Goal: Task Accomplishment & Management: Complete application form

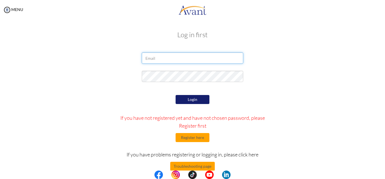
click at [153, 57] on input "email" at bounding box center [192, 57] width 101 height 11
type input "[EMAIL_ADDRESS][DOMAIN_NAME]"
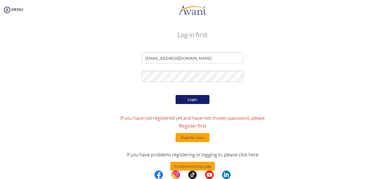
click at [187, 98] on button "Login" at bounding box center [193, 99] width 34 height 9
click at [185, 99] on button "Login" at bounding box center [193, 99] width 34 height 9
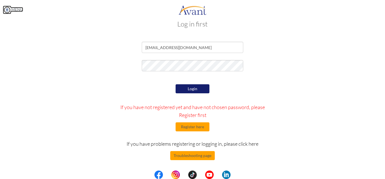
scroll to position [11, 0]
click at [12, 8] on link "MENU" at bounding box center [13, 9] width 20 height 5
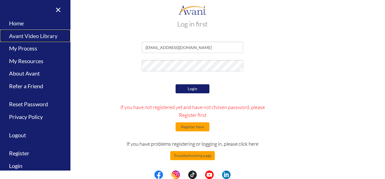
click at [37, 37] on link "Avant Video Library" at bounding box center [35, 36] width 70 height 13
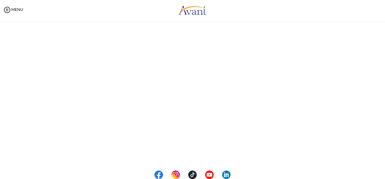
drag, startPoint x: 370, startPoint y: 150, endPoint x: 340, endPoint y: 37, distance: 116.7
click at [385, 38] on div "My Status What is the next step? We would like you to watch the introductory vi…" at bounding box center [192, 109] width 385 height 179
click at [301, 37] on h3 "Log in first" at bounding box center [192, 34] width 321 height 7
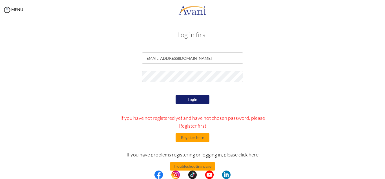
click at [308, 51] on div "Log in first [EMAIL_ADDRESS][DOMAIN_NAME] Login If you have not registered yet …" at bounding box center [193, 114] width 330 height 178
click at [4, 6] on img at bounding box center [7, 10] width 8 height 8
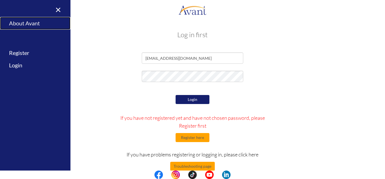
click at [16, 21] on link "About Avant" at bounding box center [35, 23] width 70 height 13
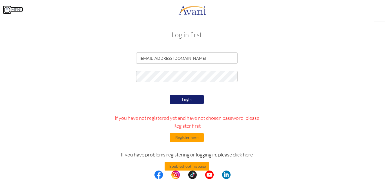
click at [20, 10] on link "MENU" at bounding box center [13, 9] width 20 height 5
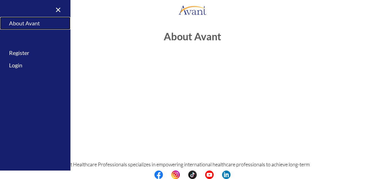
click at [31, 21] on link "About Avant" at bounding box center [35, 23] width 70 height 13
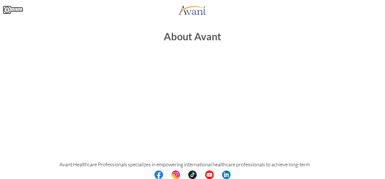
click at [5, 10] on img at bounding box center [7, 10] width 8 height 8
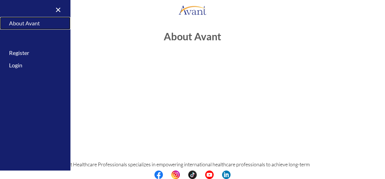
click at [16, 21] on link "About Avant" at bounding box center [35, 23] width 70 height 13
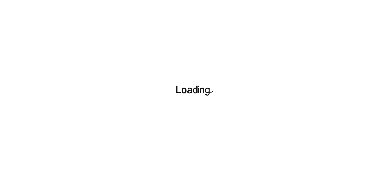
drag, startPoint x: 233, startPoint y: 13, endPoint x: 317, endPoint y: -21, distance: 90.4
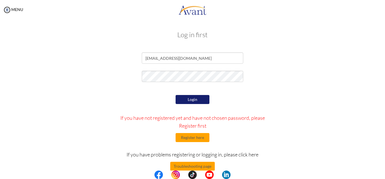
click at [186, 97] on button "Login" at bounding box center [193, 99] width 34 height 9
click at [175, 97] on div "Login If you have not registered yet and have not chosen password, please Regis…" at bounding box center [192, 147] width 165 height 106
click at [186, 98] on button "Login" at bounding box center [193, 99] width 34 height 9
click at [191, 100] on button "Login" at bounding box center [193, 99] width 34 height 9
click at [155, 173] on img at bounding box center [158, 174] width 8 height 8
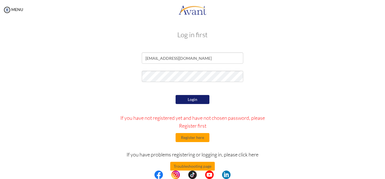
click at [12, 12] on div "MENU" at bounding box center [11, 89] width 23 height 179
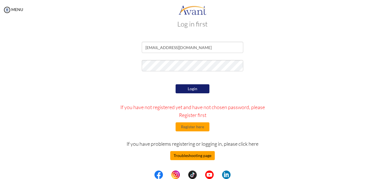
click at [189, 155] on button "Troubleshooting page" at bounding box center [192, 155] width 45 height 9
click at [198, 87] on button "Login" at bounding box center [193, 88] width 34 height 9
click at [179, 65] on body "Maintenance break. Please come back in 2 hours. MENU My Status What is the next…" at bounding box center [192, 89] width 385 height 179
click at [180, 88] on button "Login" at bounding box center [193, 88] width 34 height 9
click at [187, 91] on button "Login" at bounding box center [193, 88] width 34 height 9
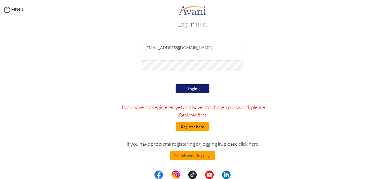
click at [183, 125] on button "Register here" at bounding box center [193, 126] width 34 height 9
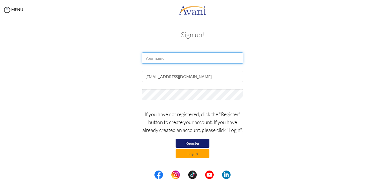
click at [171, 56] on input "text" at bounding box center [192, 57] width 101 height 11
type input "OluwadamilolaFadodun"
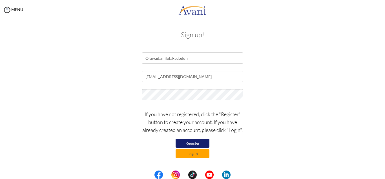
click at [181, 142] on button "Register" at bounding box center [193, 143] width 34 height 9
click at [192, 143] on button "Register" at bounding box center [193, 143] width 34 height 9
click at [201, 77] on input "[EMAIL_ADDRESS][DOMAIN_NAME]" at bounding box center [192, 76] width 101 height 11
click at [189, 153] on button "Log in" at bounding box center [193, 153] width 34 height 9
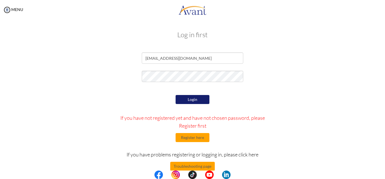
click at [200, 102] on button "Login" at bounding box center [193, 99] width 34 height 9
click at [193, 97] on button "Login" at bounding box center [193, 99] width 34 height 9
click at [203, 97] on button "Login" at bounding box center [193, 99] width 34 height 9
